Goal: Find specific page/section: Find specific page/section

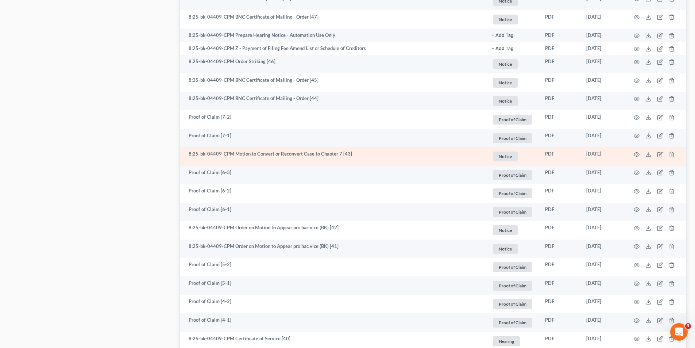
scroll to position [515, 0]
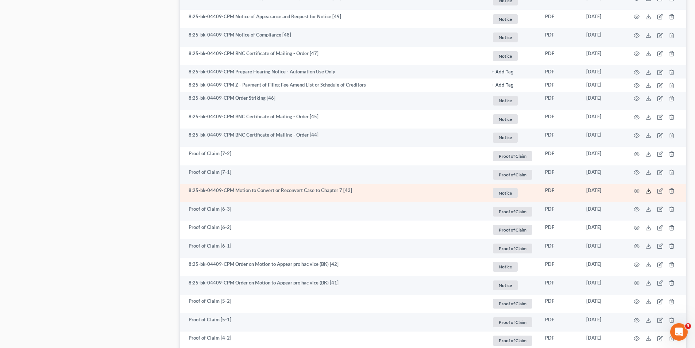
click at [648, 189] on icon at bounding box center [649, 191] width 6 height 6
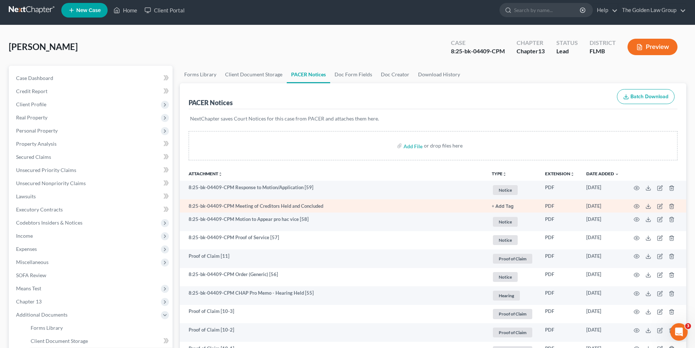
scroll to position [0, 0]
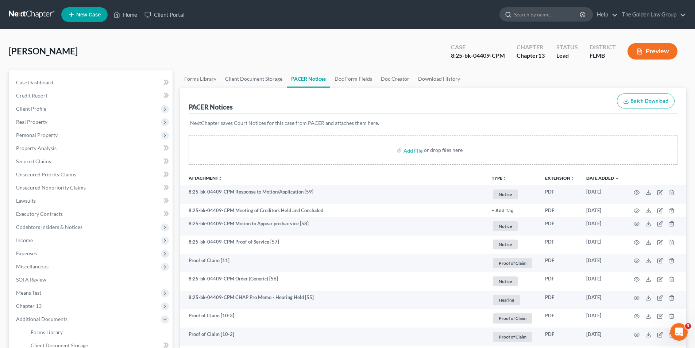
click at [561, 12] on input "search" at bounding box center [547, 15] width 67 height 14
type input "HJolcomb"
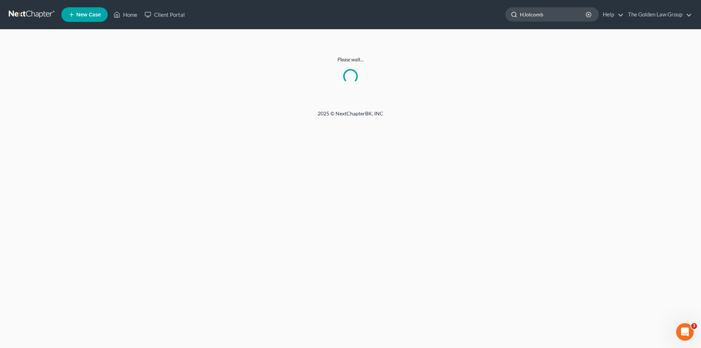
click at [549, 16] on input "HJolcomb" at bounding box center [553, 15] width 67 height 14
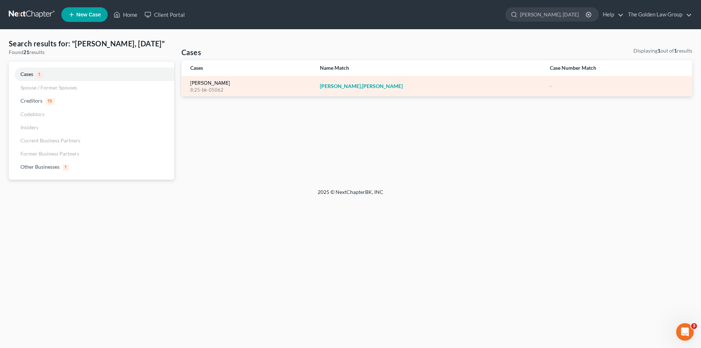
type input "[PERSON_NAME], [DATE]"
click at [219, 84] on link "[PERSON_NAME]" at bounding box center [210, 83] width 40 height 5
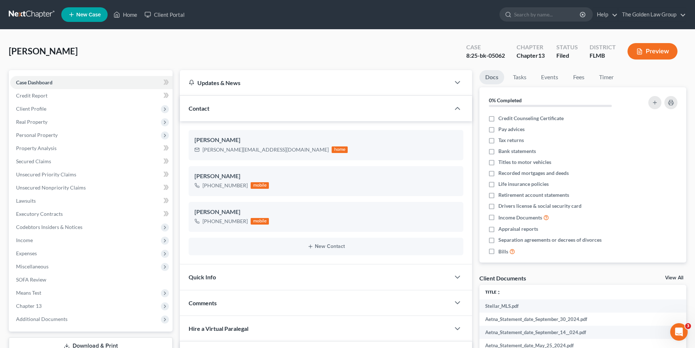
click at [658, 49] on button "Preview" at bounding box center [653, 51] width 50 height 16
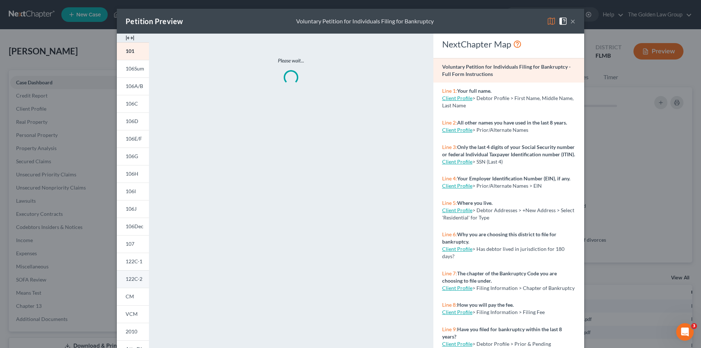
click at [129, 277] on span "122C-2" at bounding box center [134, 279] width 17 height 6
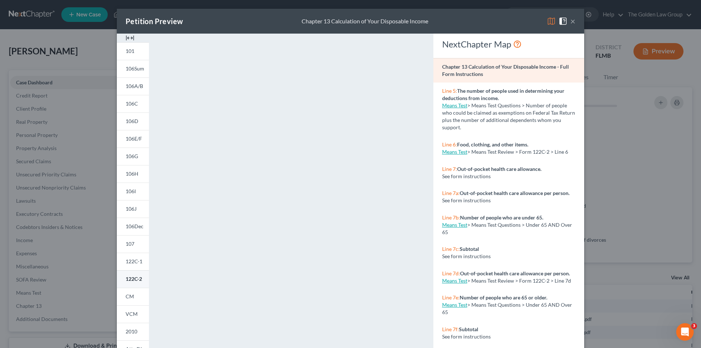
click at [135, 277] on span "122C-2" at bounding box center [134, 279] width 16 height 6
click at [62, 62] on div "Petition Preview Chapter 13 Calculation of Your Disposable Income × 101 106Sum …" at bounding box center [350, 174] width 701 height 348
